Goal: Task Accomplishment & Management: Manage account settings

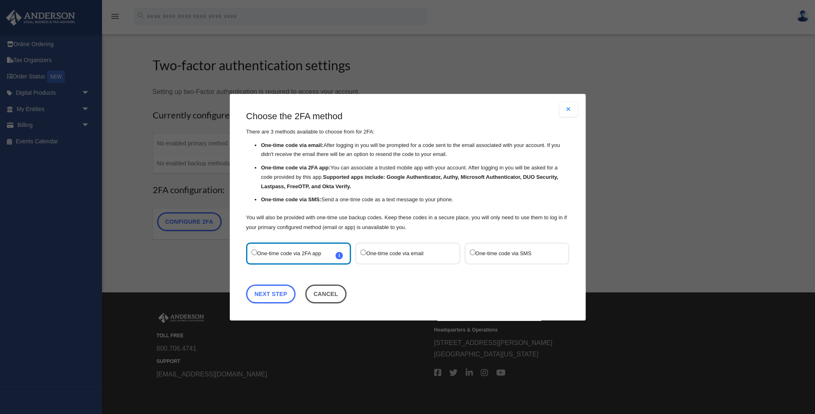
click at [493, 253] on label "One-time code via SMS" at bounding box center [512, 252] width 86 height 11
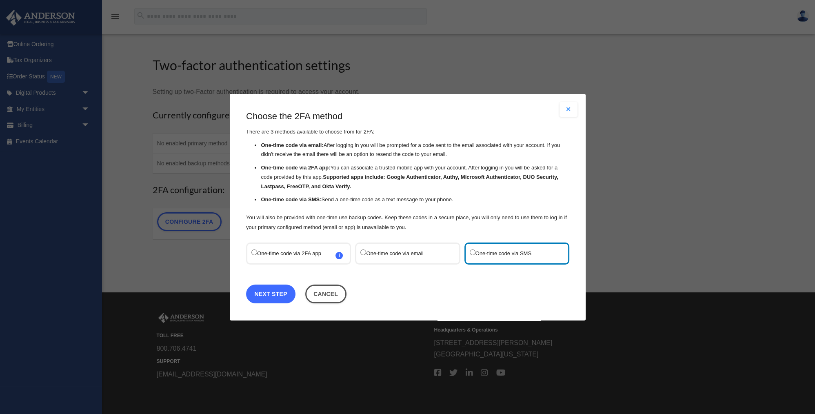
click at [278, 293] on link "Next Step" at bounding box center [270, 293] width 49 height 19
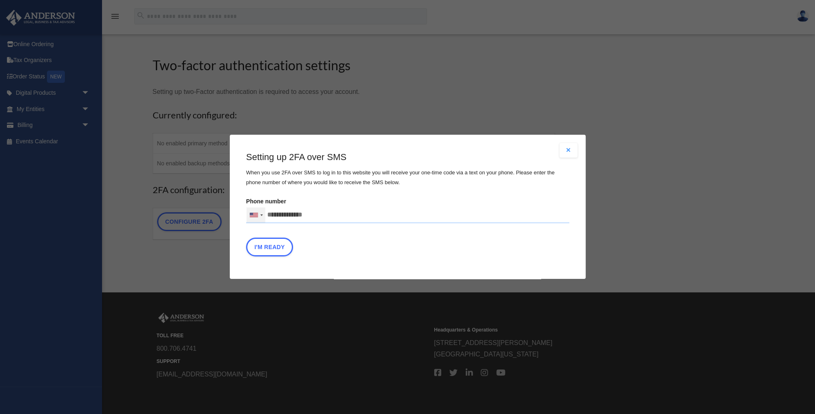
drag, startPoint x: 289, startPoint y: 215, endPoint x: 259, endPoint y: 213, distance: 30.3
click at [259, 214] on input "Phone number [GEOGRAPHIC_DATA] +1 [GEOGRAPHIC_DATA] +44 [GEOGRAPHIC_DATA] (‫[GE…" at bounding box center [407, 215] width 323 height 16
type input "**********"
click at [275, 248] on button "I'm Ready" at bounding box center [269, 247] width 47 height 19
click at [281, 251] on button "I'm Ready" at bounding box center [269, 247] width 47 height 19
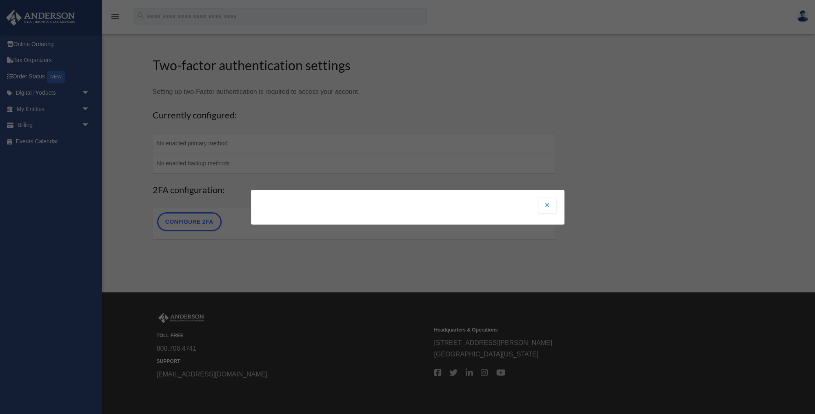
click at [548, 203] on button "Close modal" at bounding box center [547, 205] width 18 height 15
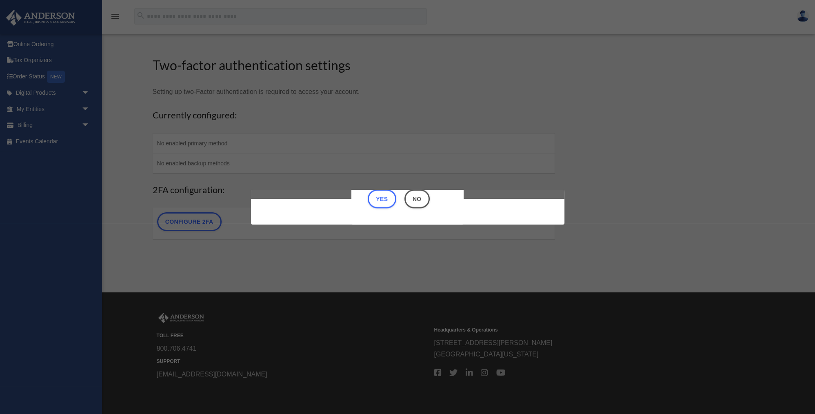
scroll to position [25, 0]
click at [464, 205] on div "Are you sure? Any unsaved changes will be lost! Yes No" at bounding box center [407, 182] width 112 height 86
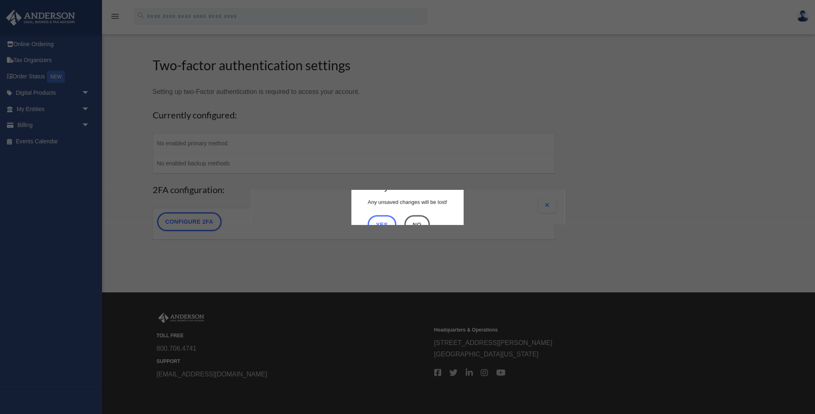
drag, startPoint x: 369, startPoint y: 201, endPoint x: 413, endPoint y: 175, distance: 51.2
click at [433, 164] on div "Are you sure? Any unsaved changes will be lost! Yes No" at bounding box center [407, 207] width 112 height 86
click at [388, 197] on p "Any unsaved changes will be lost!" at bounding box center [408, 202] width 80 height 10
click at [368, 192] on div "Are you sure? Any unsaved changes will be lost! Yes No" at bounding box center [407, 207] width 112 height 86
copy div "Are you sure?"
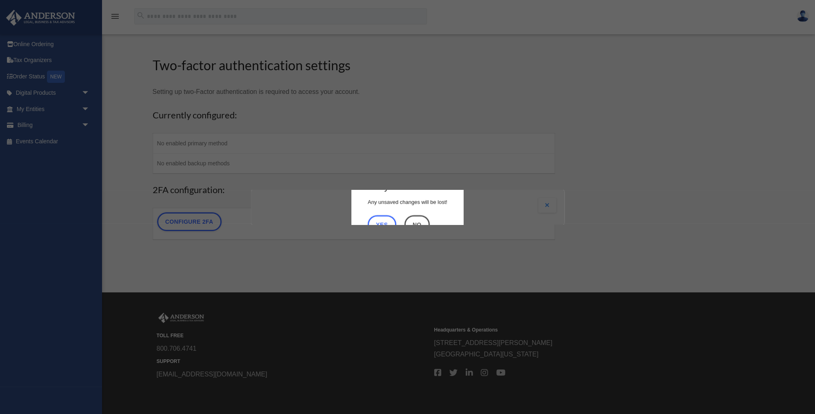
click at [429, 204] on p "Any unsaved changes will be lost!" at bounding box center [408, 202] width 80 height 10
click at [415, 220] on button "No" at bounding box center [416, 224] width 25 height 19
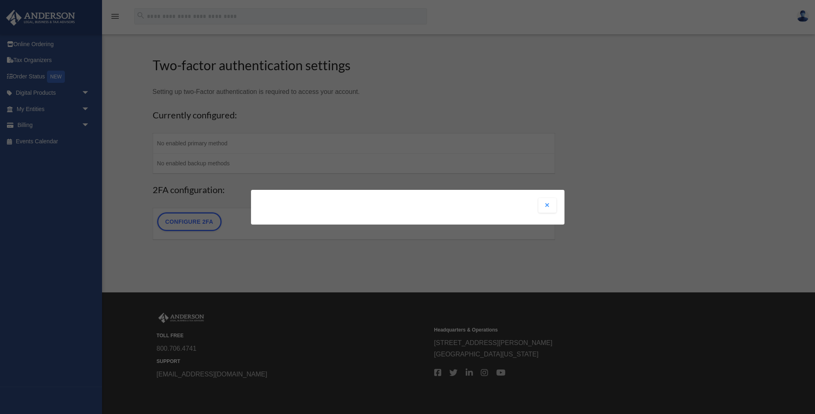
drag, startPoint x: 494, startPoint y: 206, endPoint x: 239, endPoint y: 159, distance: 258.9
click at [251, 190] on div "Are you sure? Any unsaved changes will be lost! Yes No Choose the 2FA method Th…" at bounding box center [407, 207] width 313 height 35
drag, startPoint x: 275, startPoint y: 193, endPoint x: 348, endPoint y: 255, distance: 96.4
click at [333, 224] on div "Are you sure? Any unsaved changes will be lost! Yes No Choose the 2FA method Th…" at bounding box center [407, 207] width 313 height 35
click at [546, 206] on button "Close modal" at bounding box center [547, 205] width 18 height 15
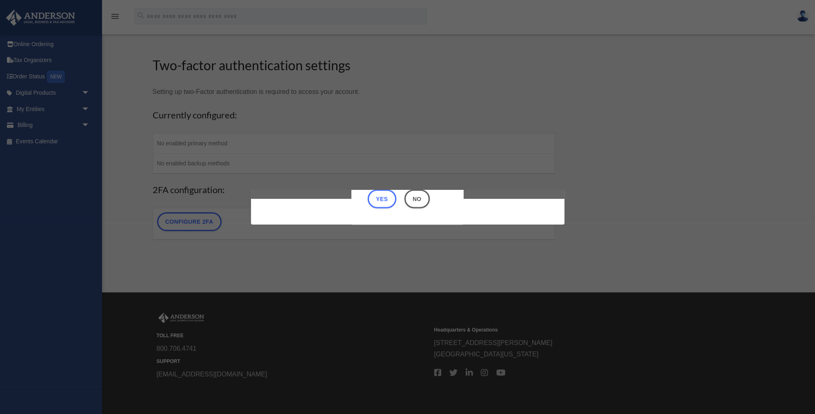
scroll to position [25, 0]
click at [385, 200] on button "Yes" at bounding box center [382, 198] width 29 height 19
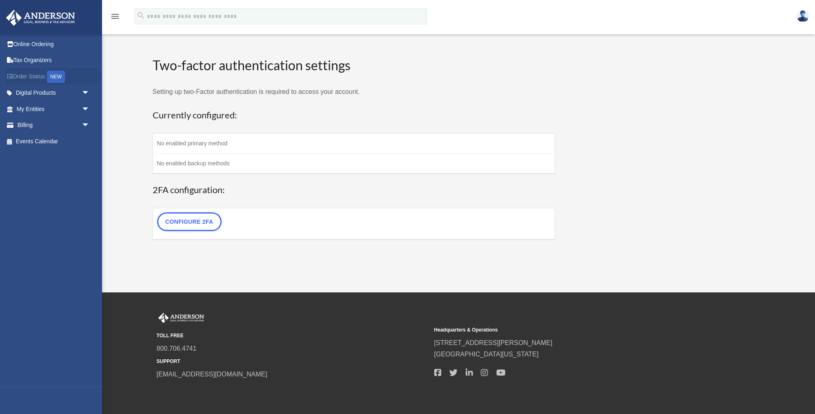
click at [38, 75] on link "Order Status NEW" at bounding box center [54, 76] width 96 height 17
